Goal: Find specific page/section: Find specific page/section

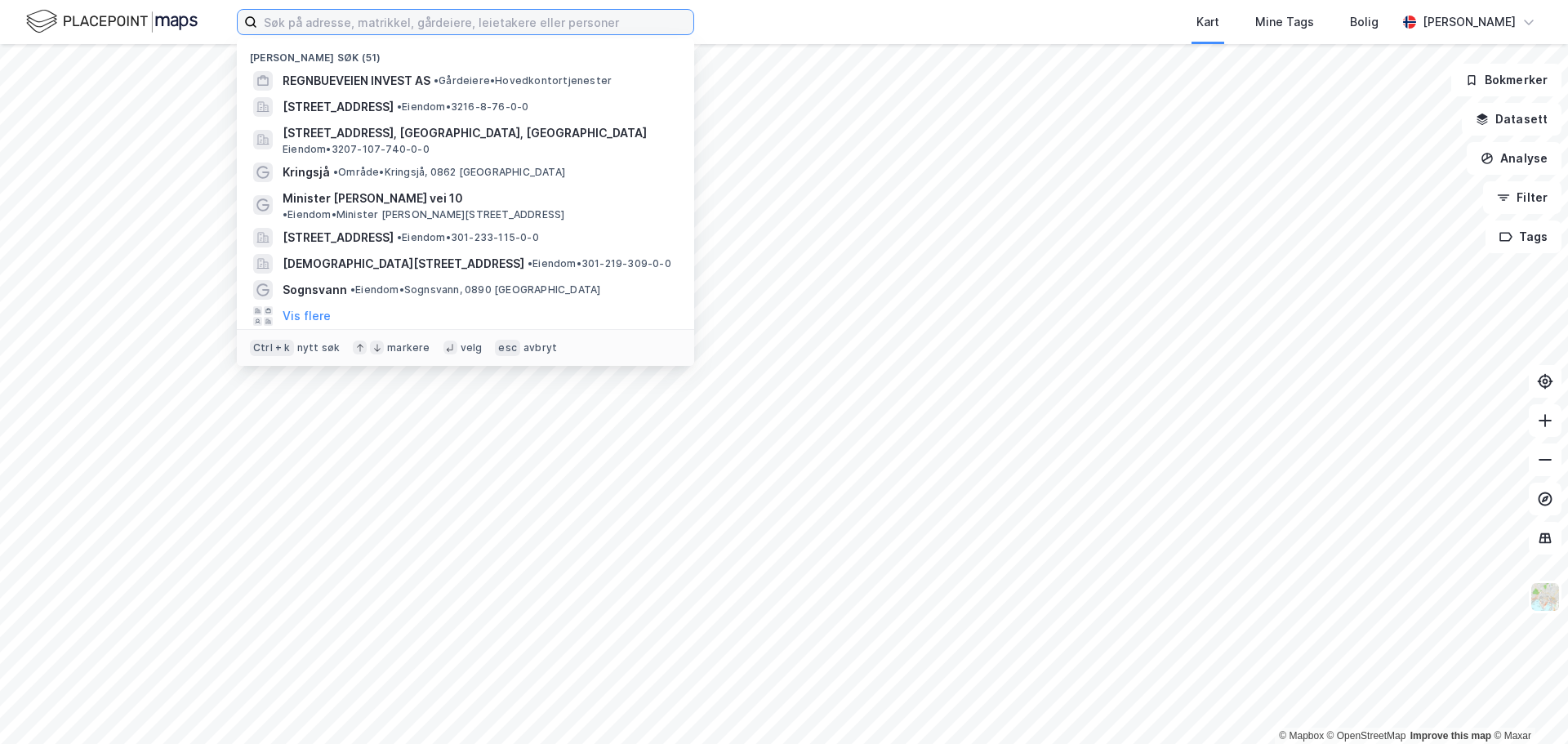
click at [316, 21] on input at bounding box center [475, 22] width 436 height 24
click at [397, 25] on input at bounding box center [475, 22] width 436 height 24
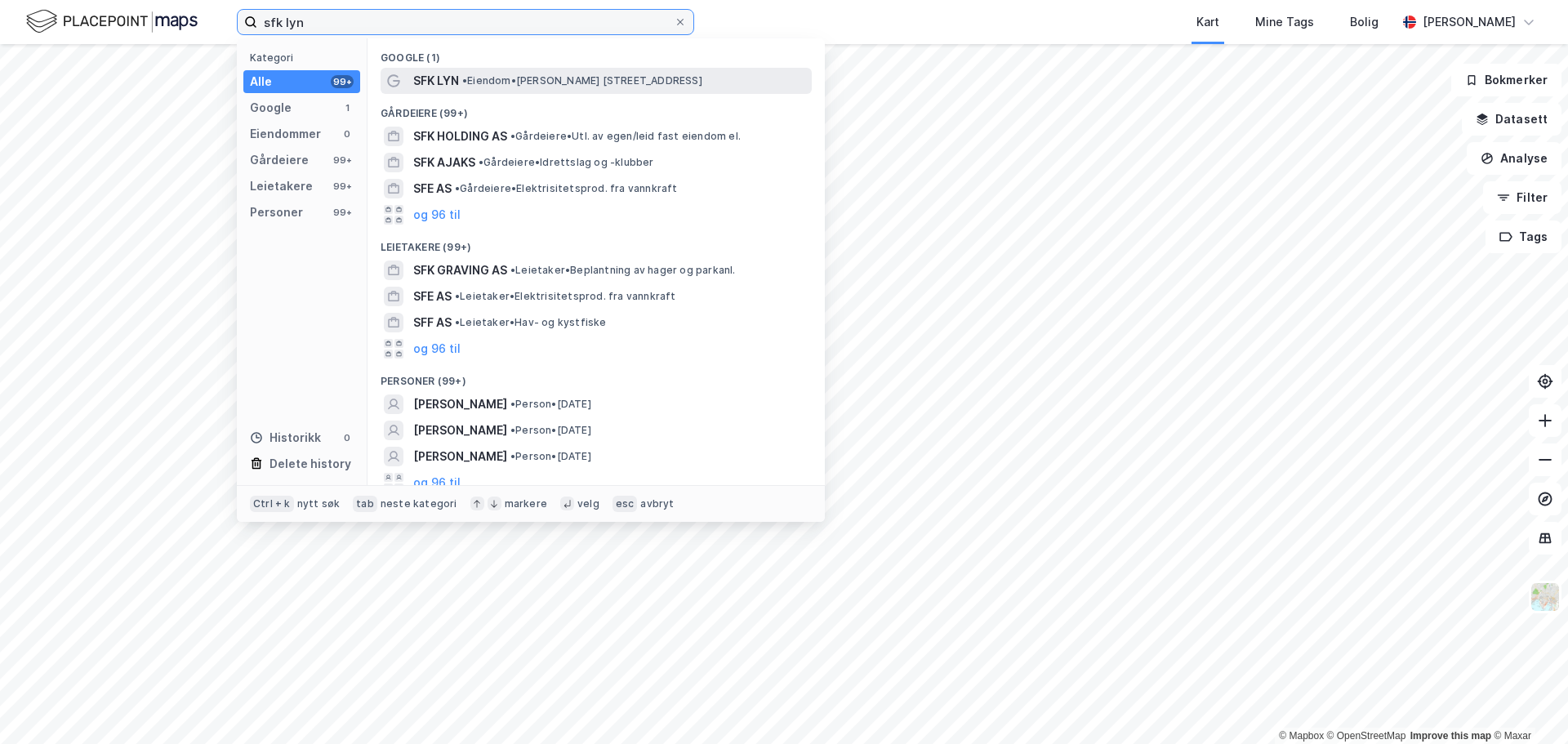
type input "sfk lyn"
click at [445, 82] on span "SFK LYN" at bounding box center [436, 81] width 46 height 20
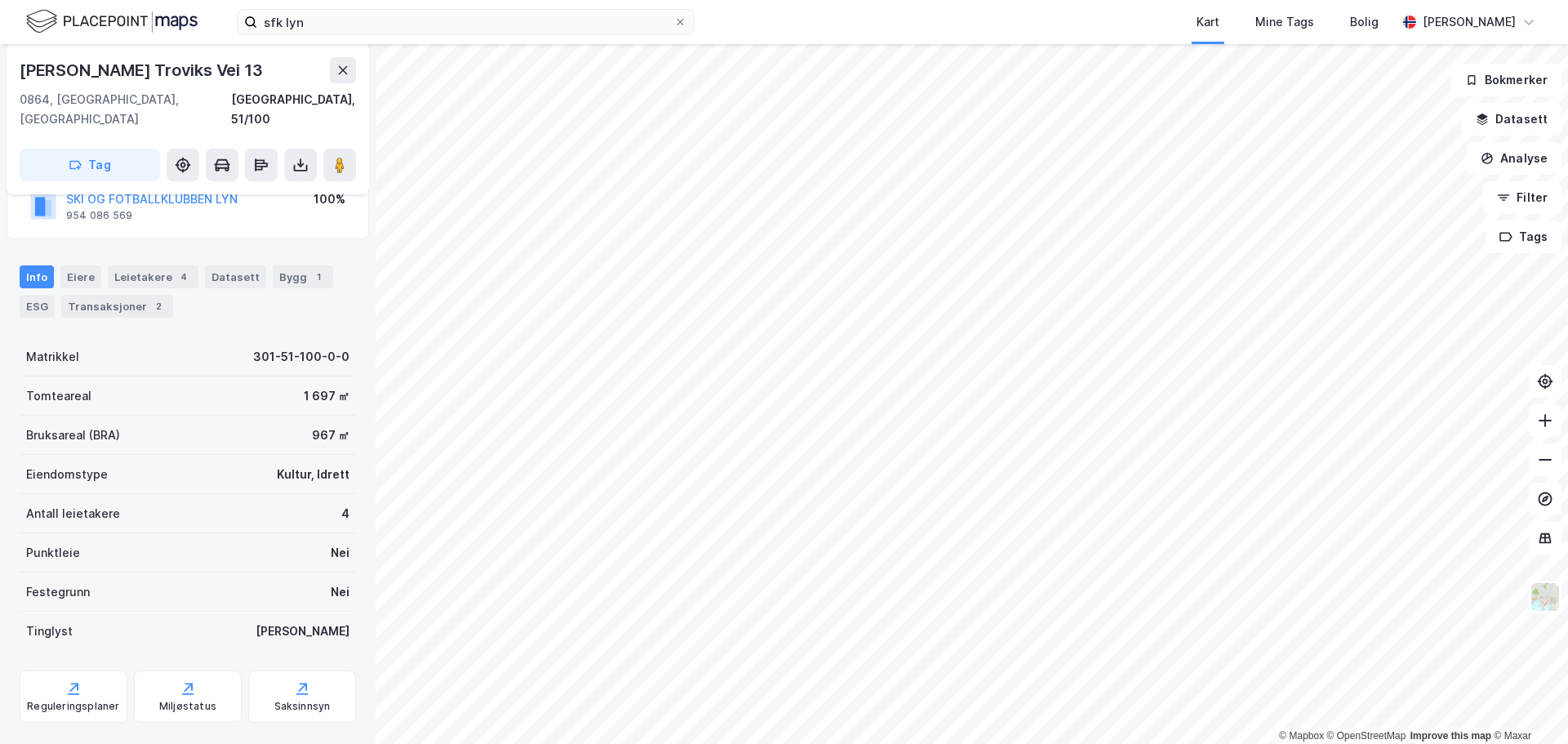
scroll to position [223, 0]
